Goal: Transaction & Acquisition: Obtain resource

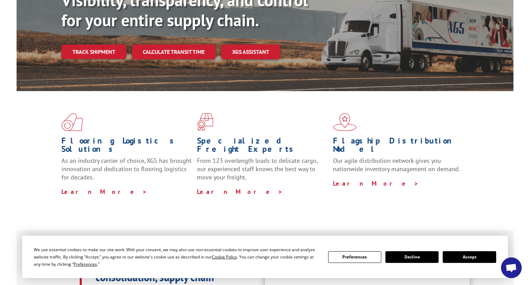
scroll to position [159, 0]
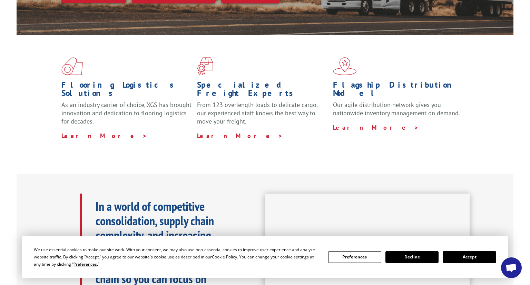
click at [458, 256] on button "Accept" at bounding box center [469, 257] width 53 height 12
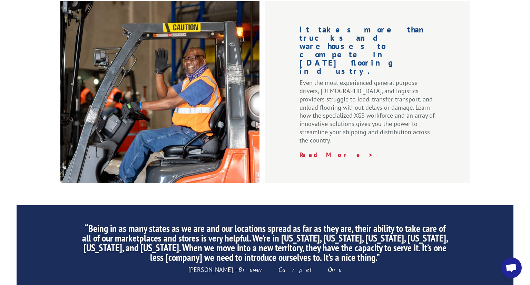
scroll to position [1081, 0]
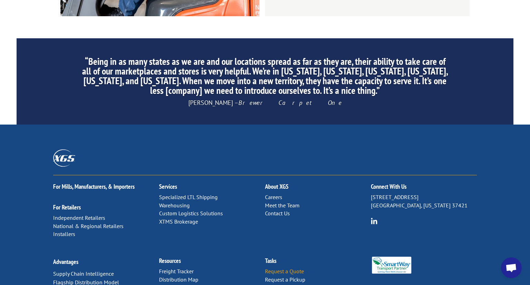
click at [294, 268] on link "Request a Quote" at bounding box center [284, 271] width 39 height 7
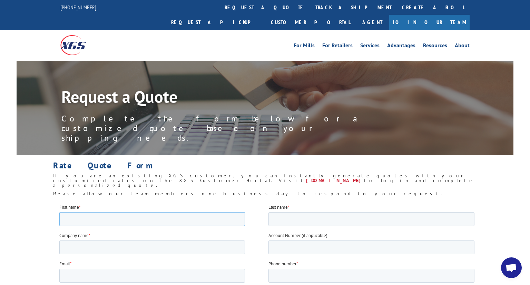
click at [97, 219] on input "First name *" at bounding box center [152, 219] width 186 height 14
type input "[PERSON_NAME]"
type input "[PERSON_NAME] [PERSON_NAME] Midland Company"
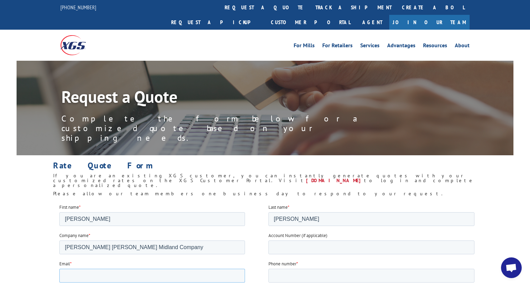
type input "[EMAIL_ADDRESS][DOMAIN_NAME]"
type input "8727771395"
type input "60601"
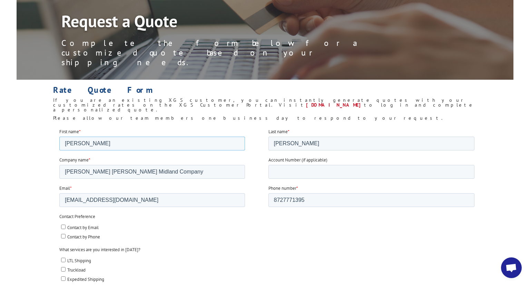
scroll to position [91, 0]
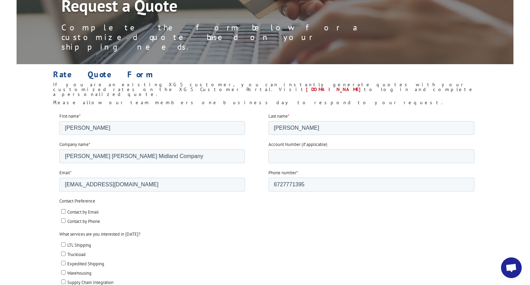
click at [63, 211] on input "Contact by Email" at bounding box center [63, 211] width 4 height 4
checkbox input "true"
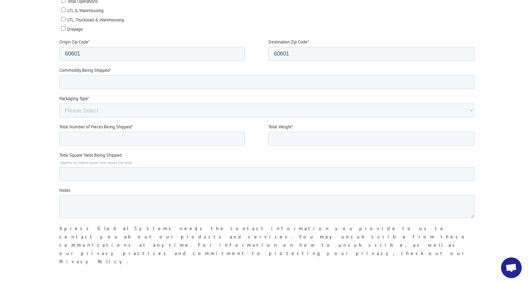
scroll to position [414, 0]
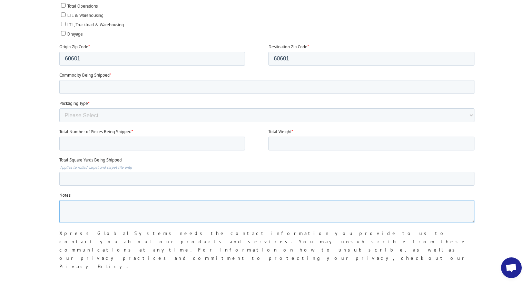
paste textarea "Dear Sales, We are currently seeking a formal quotation for the following produ…"
type textarea "Dear Sales, We are currently seeking a formal quotation for the following produ…"
click at [84, 284] on input "Submit" at bounding box center [73, 290] width 29 height 13
